Goal: Check status

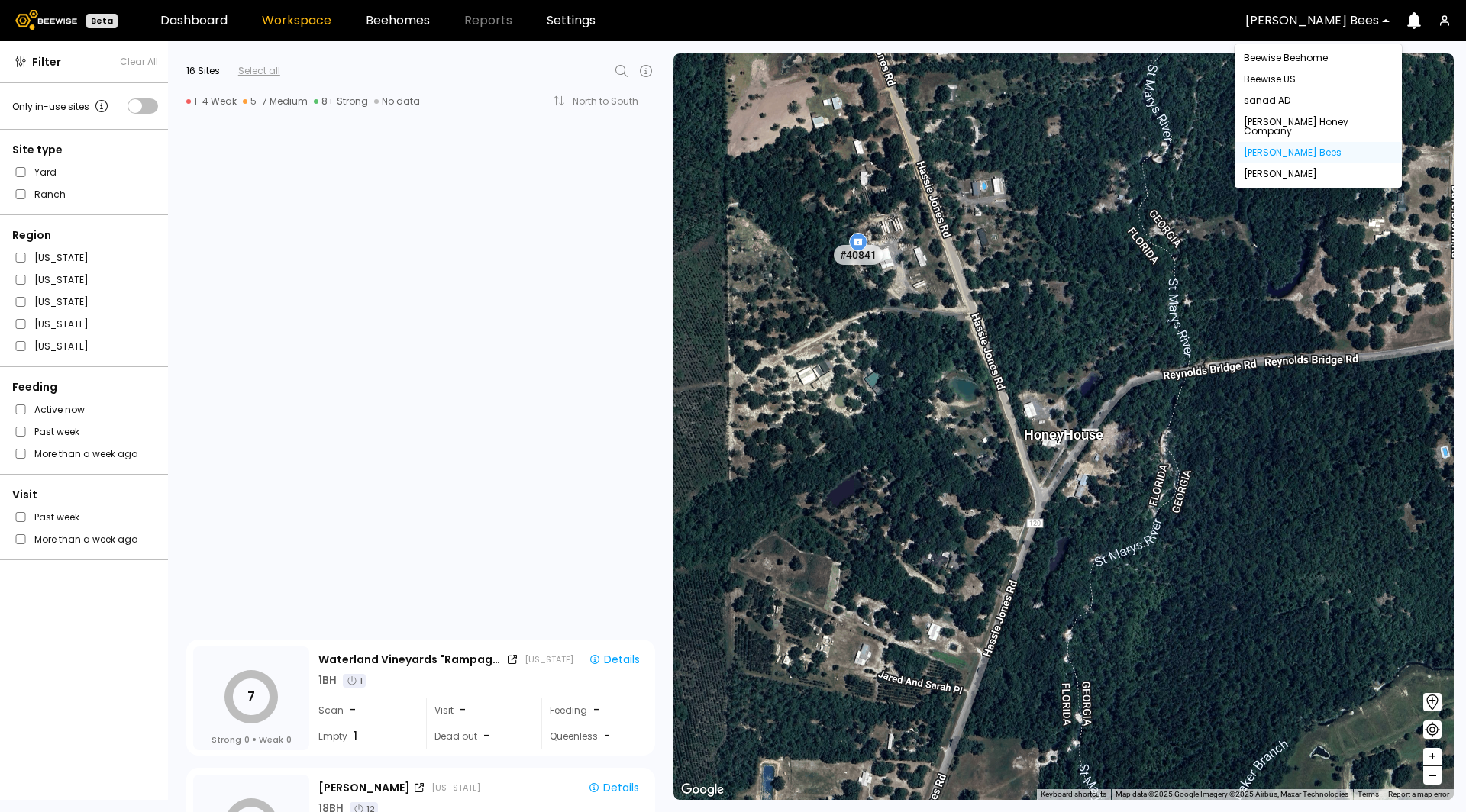
scroll to position [837, 0]
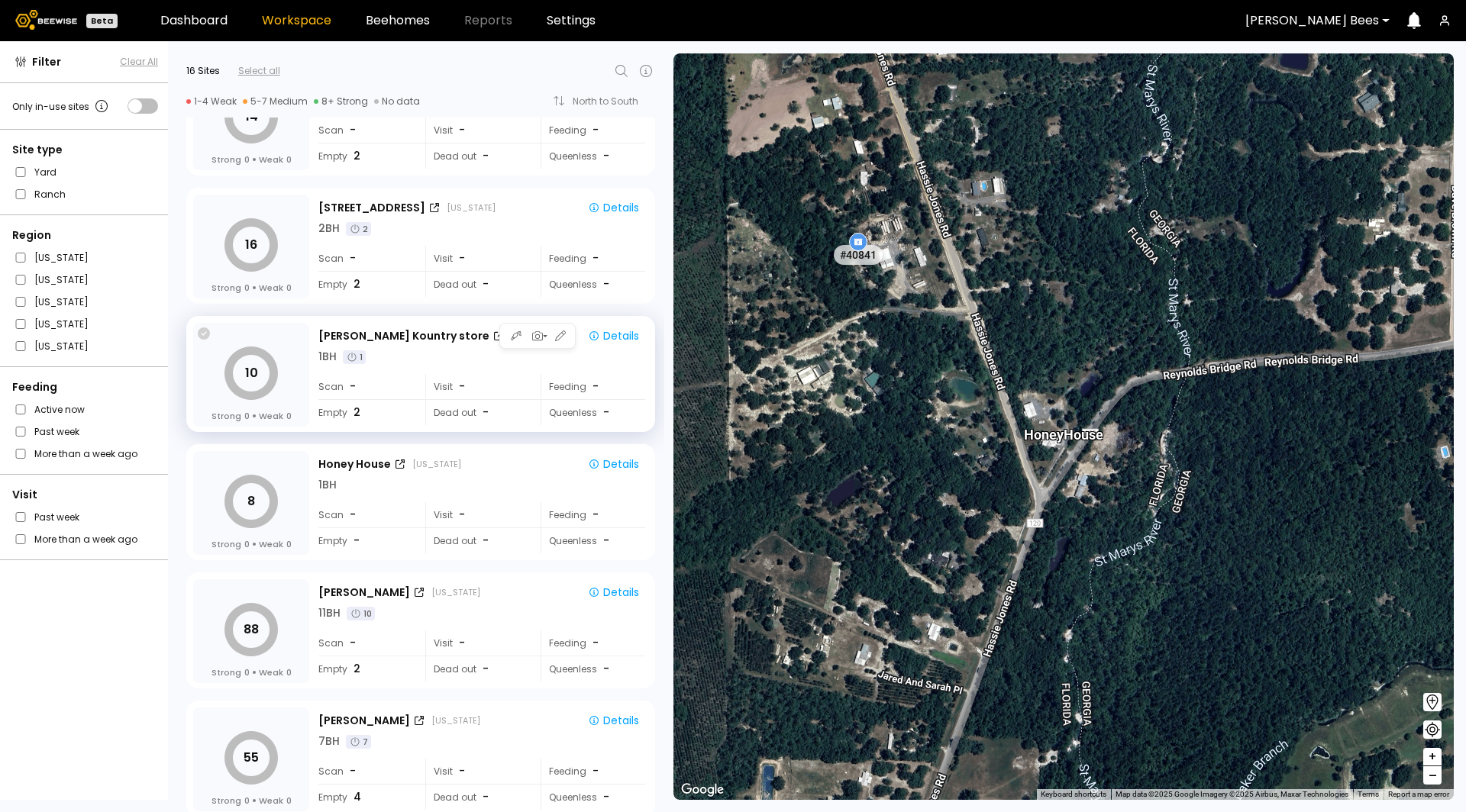
click at [200, 333] on icon at bounding box center [204, 333] width 12 height 12
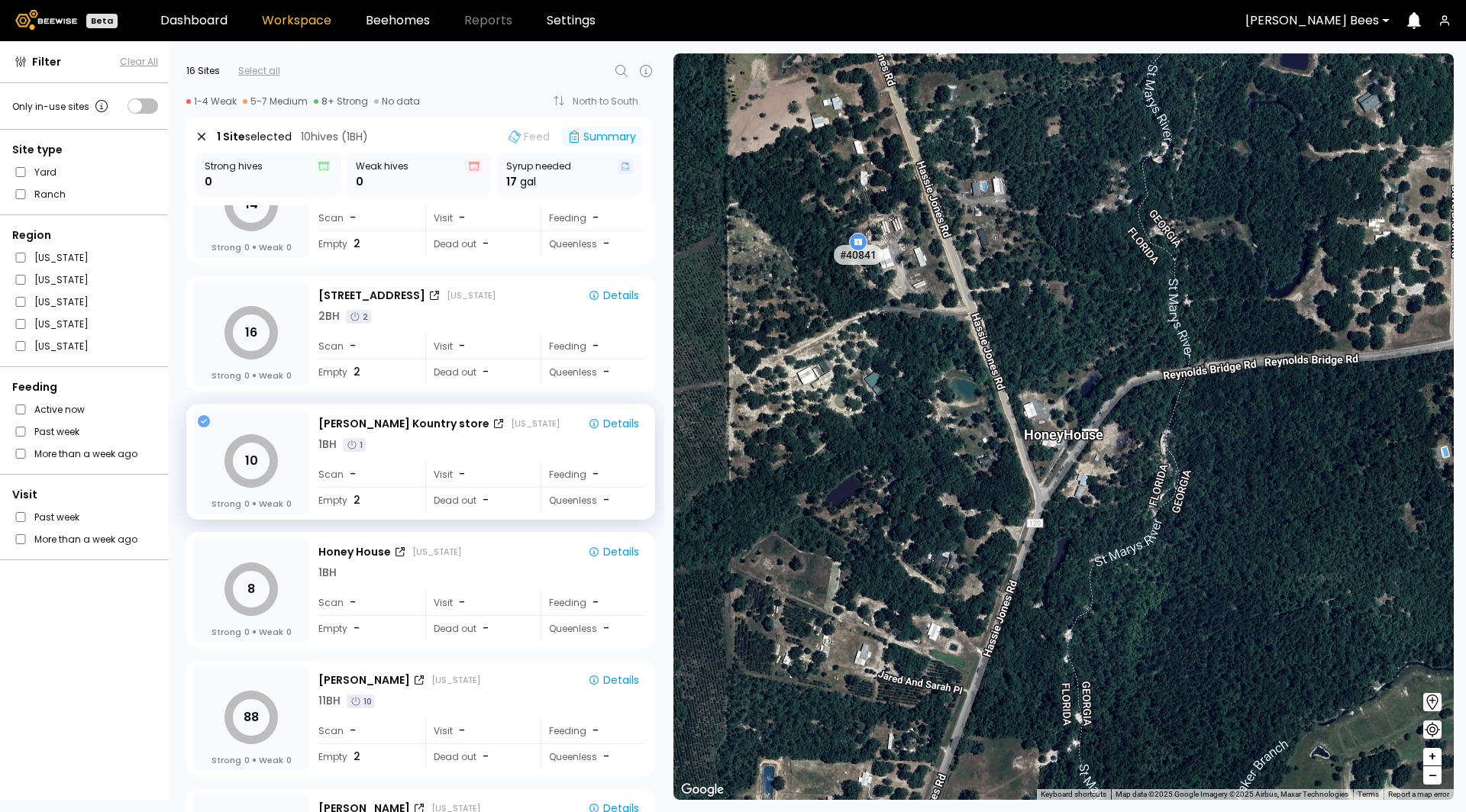
click at [597, 132] on div "Summary" at bounding box center [601, 136] width 80 height 20
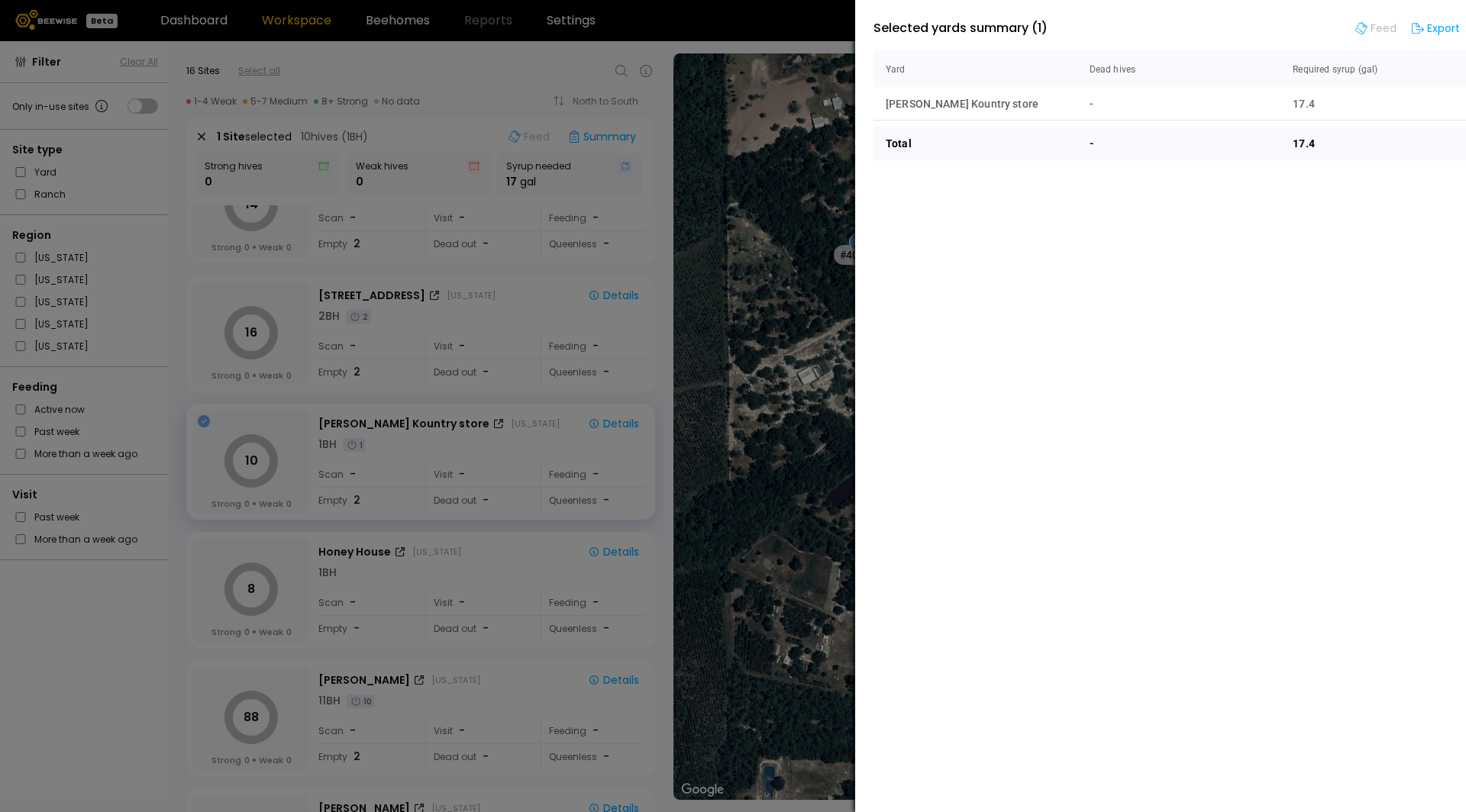
click at [685, 289] on div "Filter Clear All Only in-use sites Site type Yard Ranch Region Michigan Wiscons…" at bounding box center [733, 426] width 1466 height 771
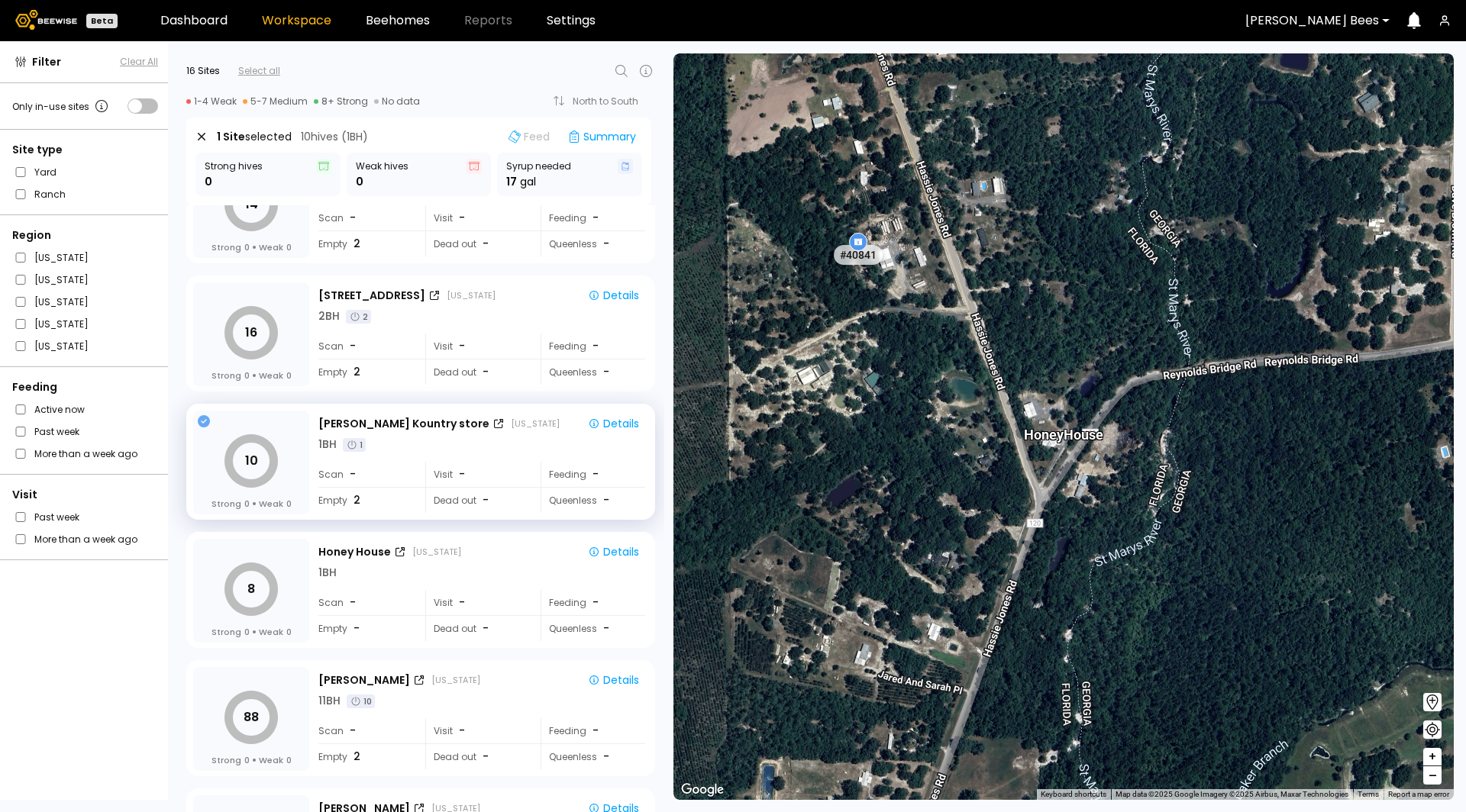
click at [1344, 10] on div "John Peterson Bees" at bounding box center [1312, 21] width 155 height 35
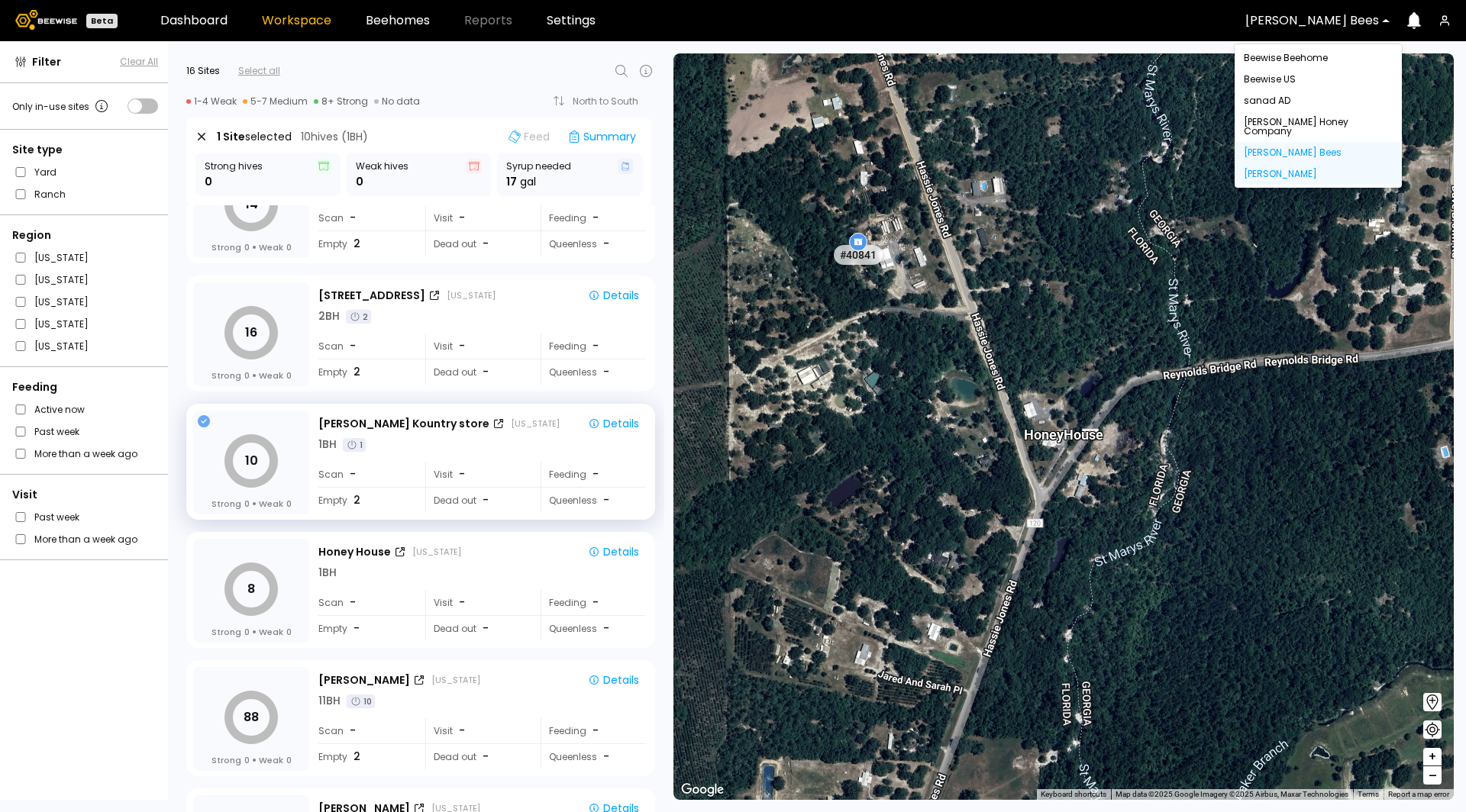
click at [1297, 163] on div "Dixon" at bounding box center [1318, 173] width 167 height 21
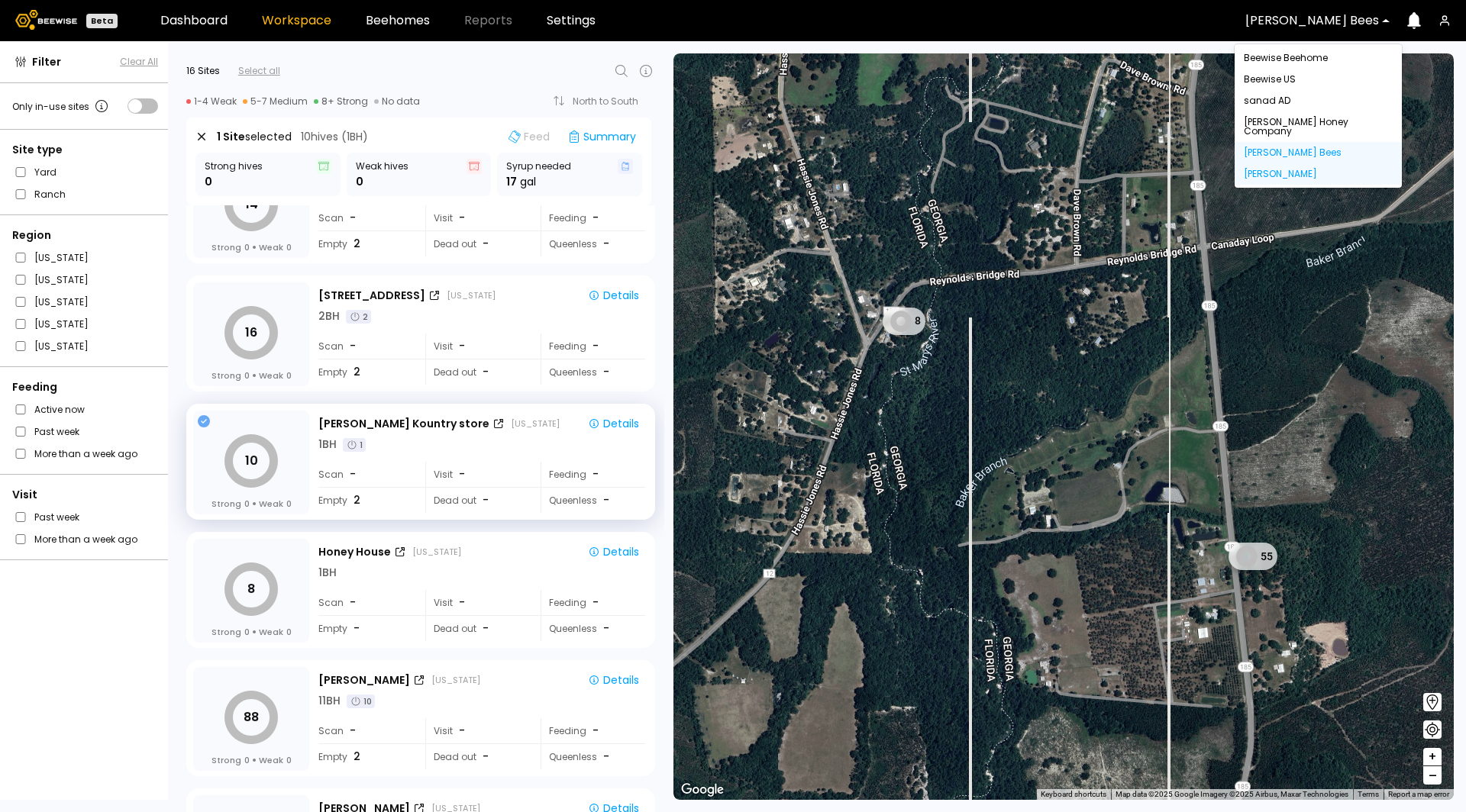
click at [1276, 169] on div "Dixon" at bounding box center [1317, 174] width 149 height 10
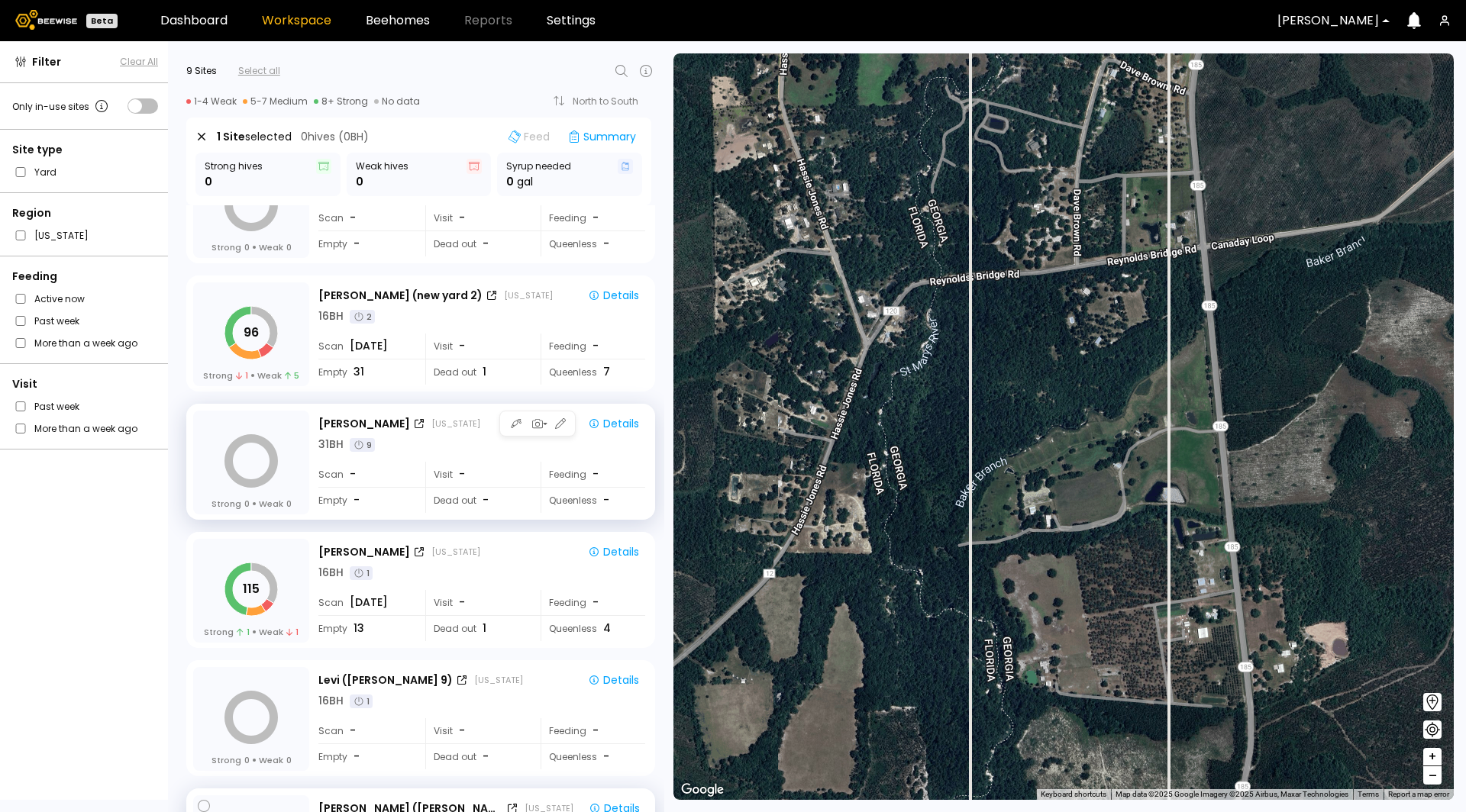
scroll to position [0, 0]
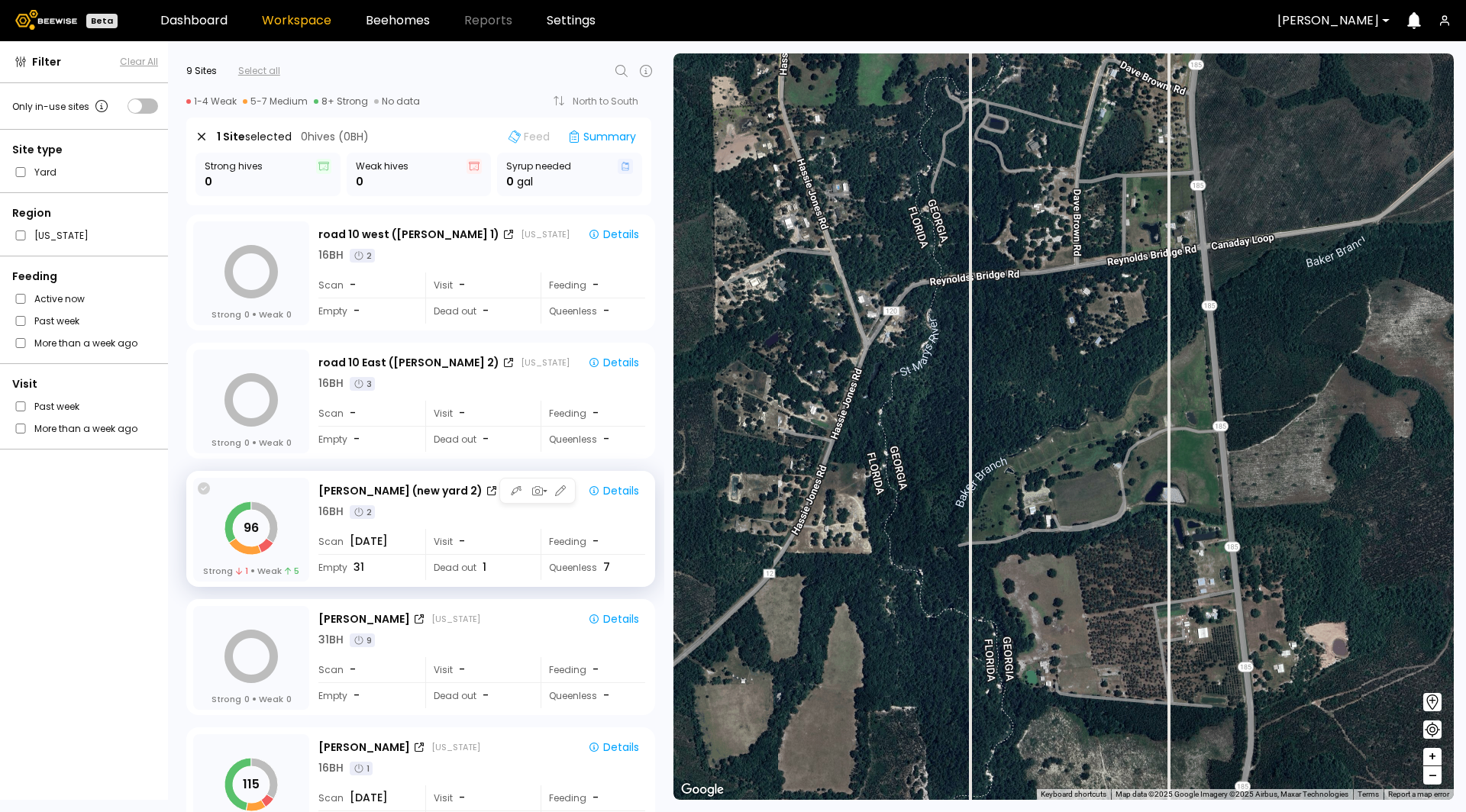
click at [202, 491] on icon at bounding box center [204, 488] width 12 height 12
click at [629, 490] on div "Details" at bounding box center [613, 490] width 51 height 14
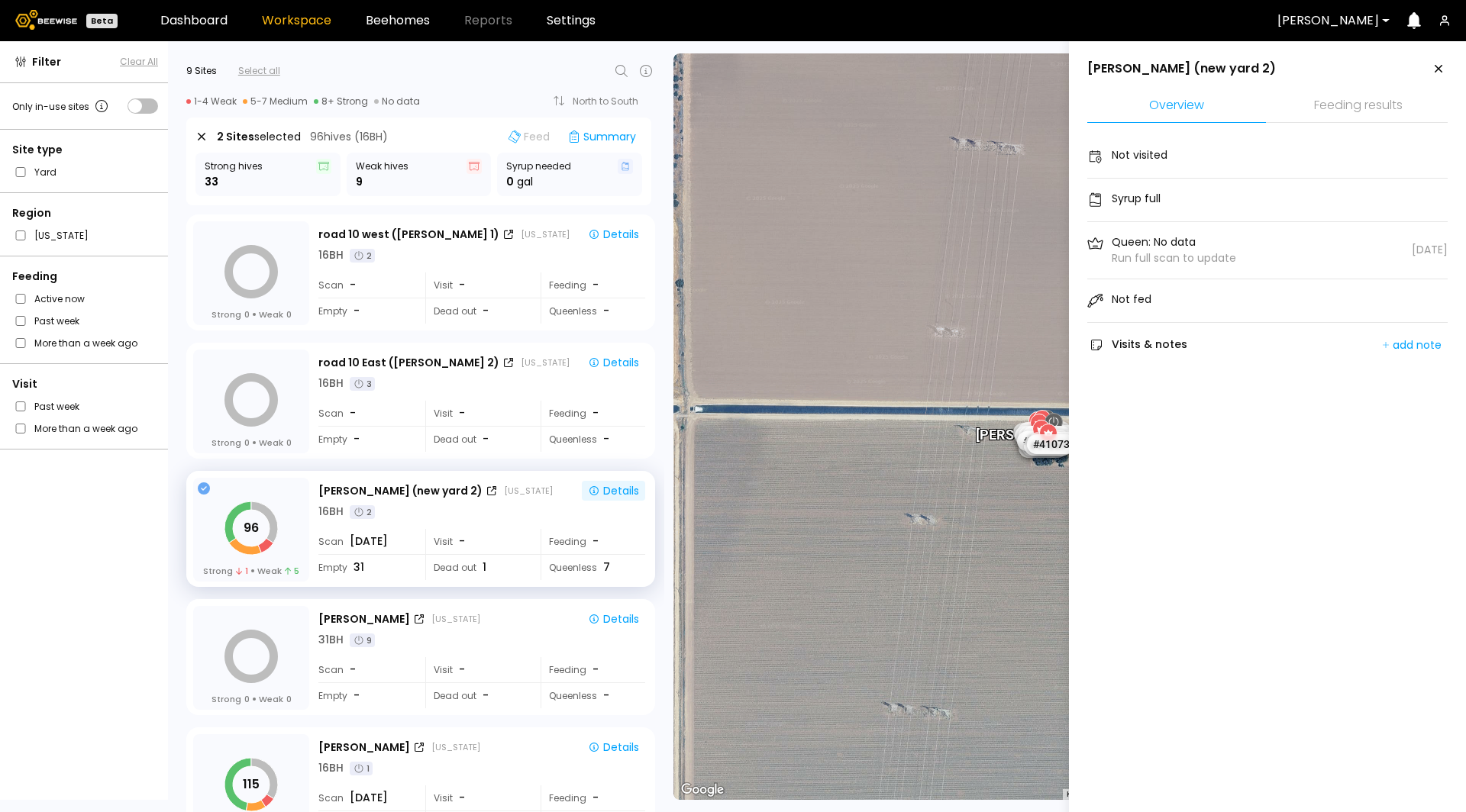
drag, startPoint x: 1437, startPoint y: 69, endPoint x: 1076, endPoint y: 250, distance: 403.8
click at [1437, 69] on icon at bounding box center [1438, 68] width 18 height 18
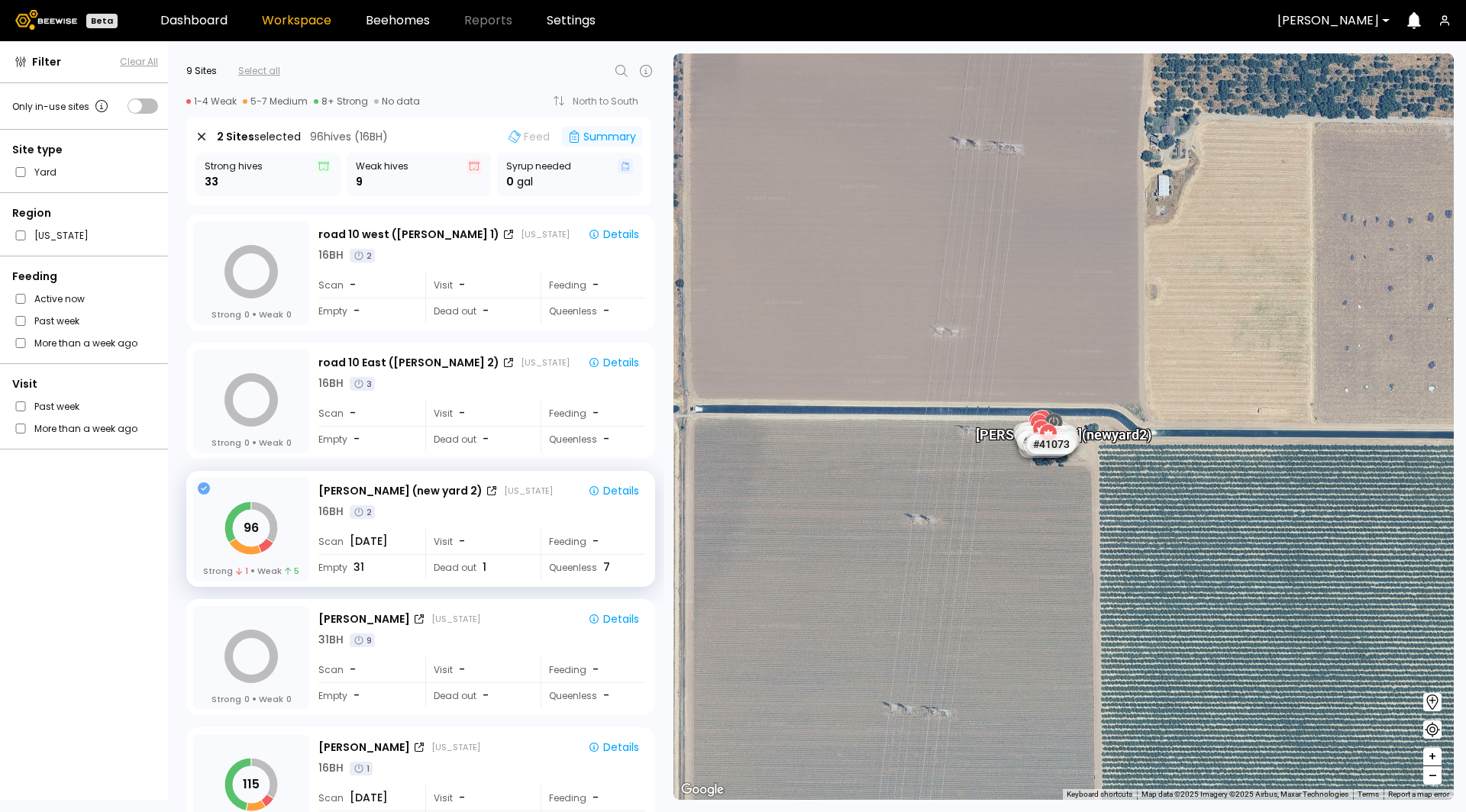
click at [603, 133] on div "Summary" at bounding box center [601, 136] width 80 height 20
